Goal: Task Accomplishment & Management: Use online tool/utility

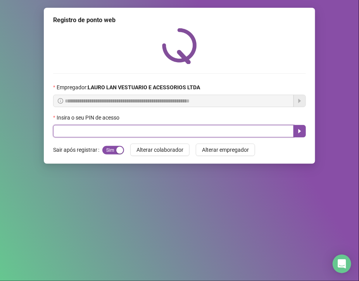
click at [167, 130] on input "text" at bounding box center [173, 131] width 241 height 12
type input "*****"
click at [296, 130] on button "button" at bounding box center [300, 131] width 12 height 12
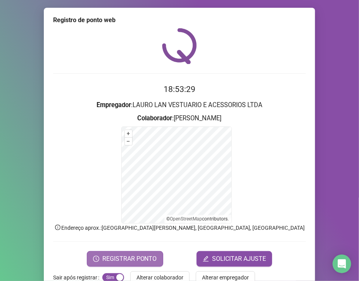
click at [144, 259] on span "REGISTRAR PONTO" at bounding box center [129, 258] width 55 height 9
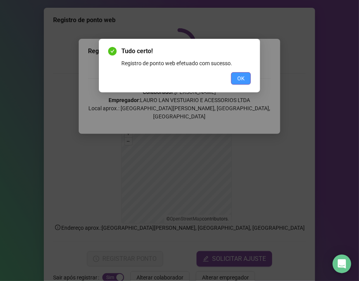
click at [240, 81] on span "OK" at bounding box center [241, 78] width 7 height 9
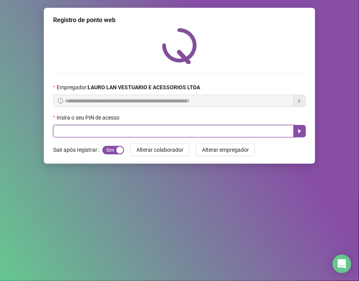
click at [183, 128] on input "text" at bounding box center [173, 131] width 241 height 12
type input "*****"
click at [301, 132] on icon "caret-right" at bounding box center [300, 131] width 6 height 6
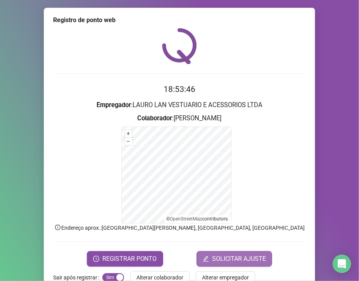
click at [242, 260] on span "SOLICITAR AJUSTE" at bounding box center [239, 258] width 54 height 9
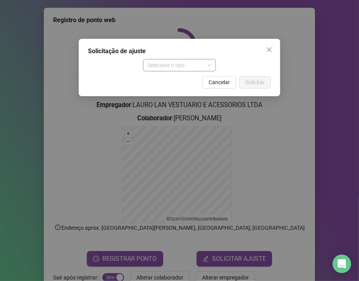
click at [204, 68] on span "Selecione o tipo" at bounding box center [180, 65] width 64 height 12
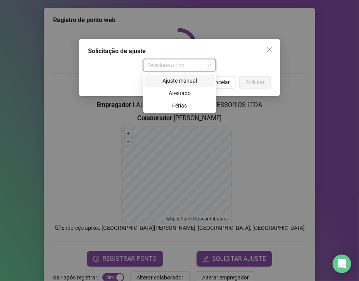
click at [195, 82] on div "Ajuste manual" at bounding box center [179, 80] width 61 height 9
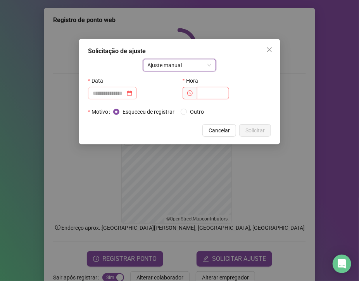
click at [132, 94] on div at bounding box center [113, 93] width 40 height 9
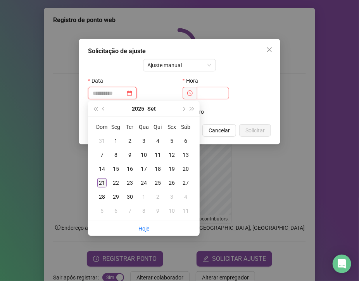
type input "**********"
click at [101, 184] on div "21" at bounding box center [101, 182] width 9 height 9
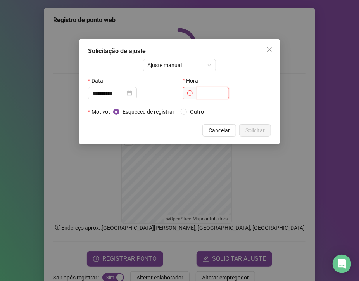
click at [216, 94] on input "text" at bounding box center [213, 93] width 32 height 12
type input "*****"
click at [258, 130] on span "Solicitar" at bounding box center [255, 130] width 19 height 9
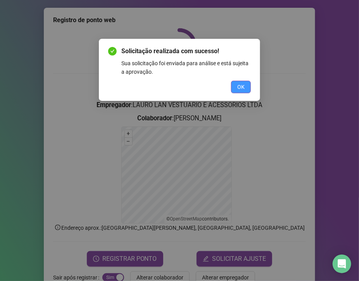
click at [241, 85] on span "OK" at bounding box center [241, 87] width 7 height 9
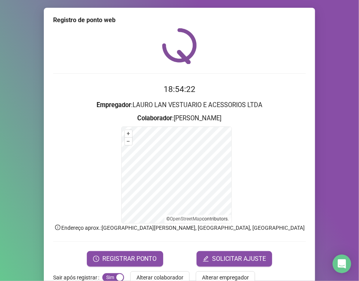
scroll to position [19, 0]
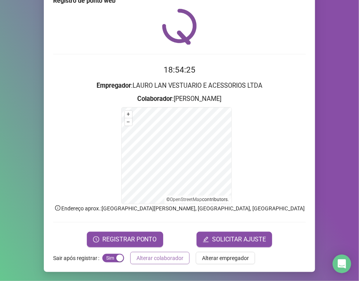
click at [154, 258] on span "Alterar colaborador" at bounding box center [160, 258] width 47 height 9
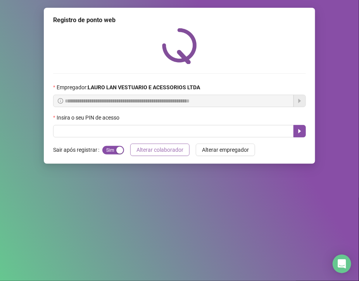
scroll to position [0, 0]
